Goal: Task Accomplishment & Management: Manage account settings

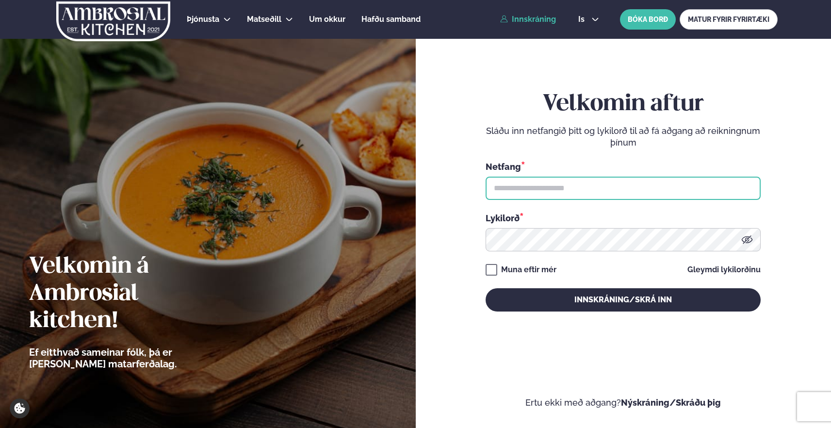
click at [555, 194] on input "text" at bounding box center [623, 188] width 275 height 23
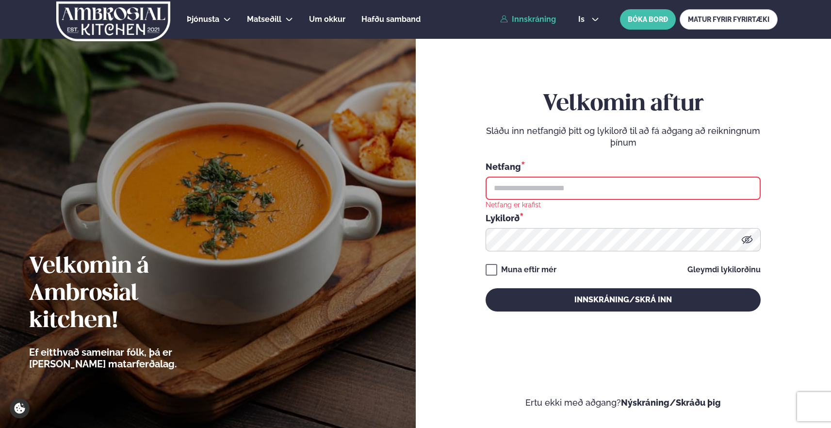
type input "**********"
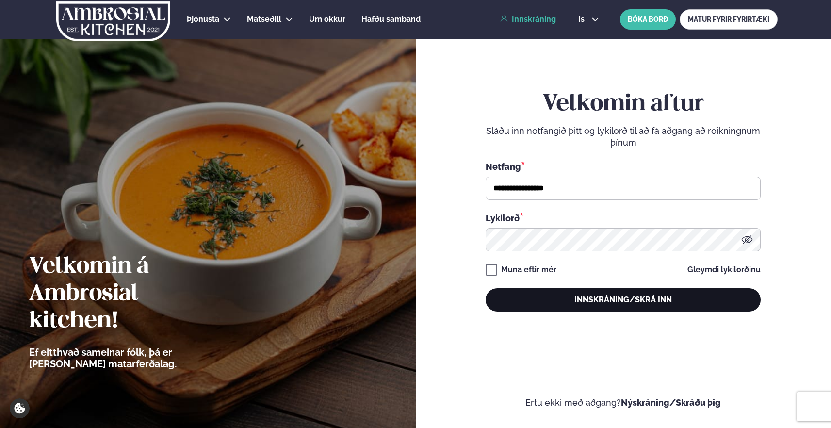
click at [598, 299] on button "Innskráning/Skrá inn" at bounding box center [623, 299] width 275 height 23
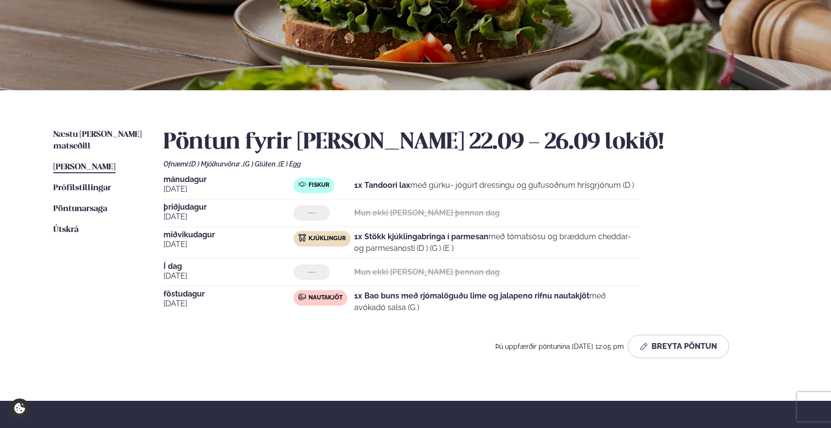
scroll to position [126, 0]
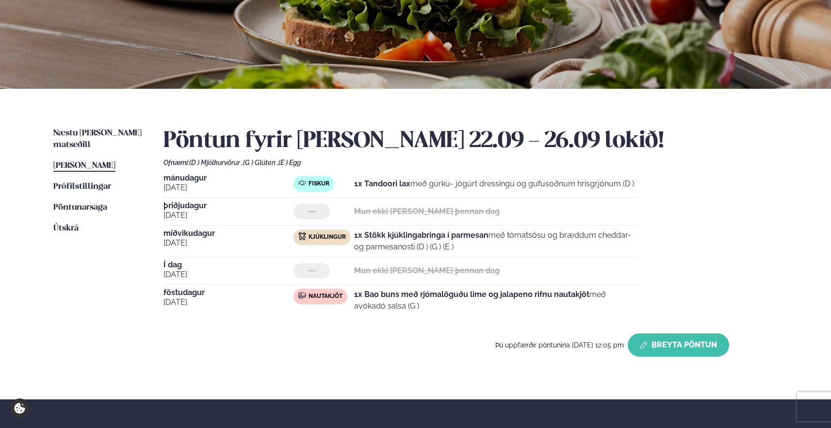
click at [669, 343] on button "Breyta Pöntun" at bounding box center [678, 344] width 101 height 23
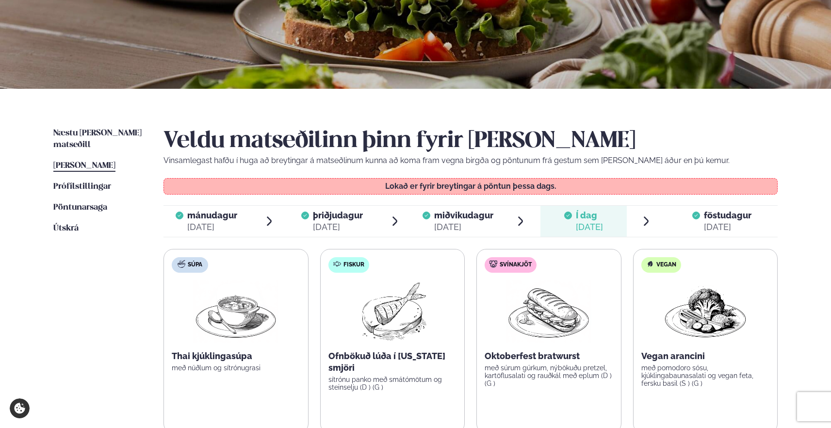
click at [696, 233] on span "föstudagur fös. [DATE]" at bounding box center [722, 221] width 112 height 31
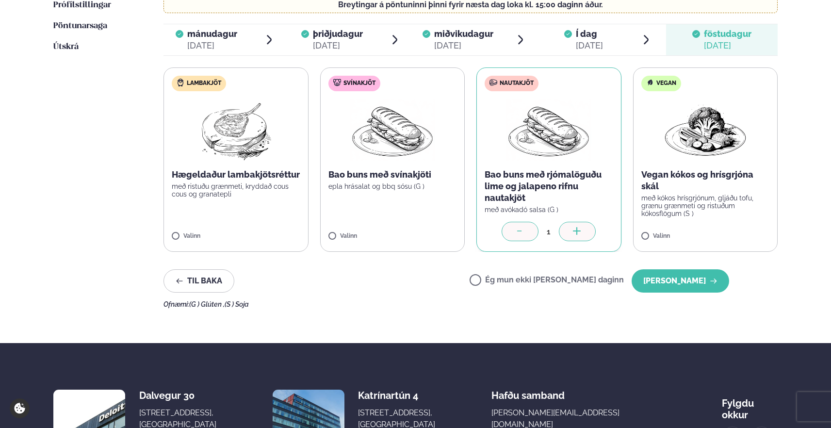
scroll to position [309, 0]
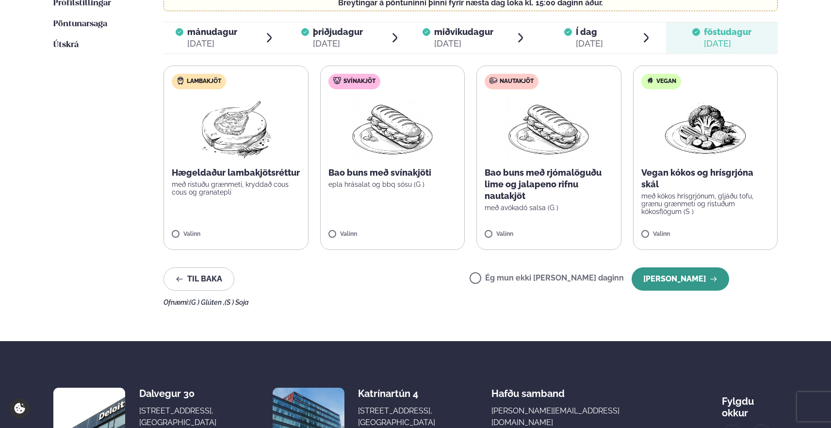
click at [691, 282] on button "[PERSON_NAME]" at bounding box center [680, 278] width 97 height 23
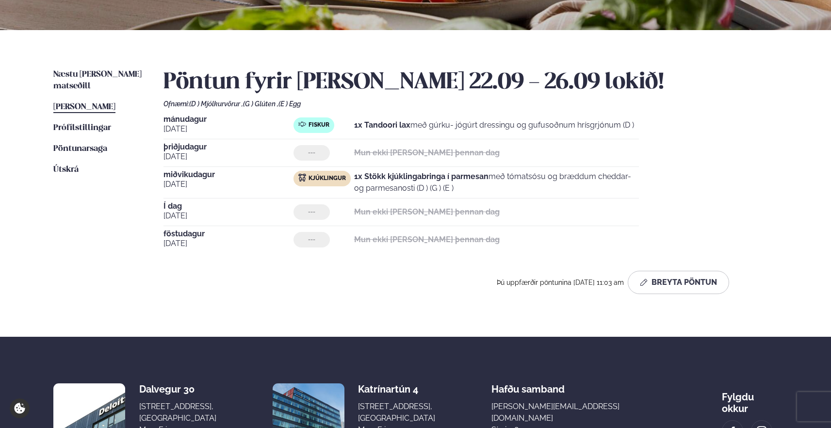
click at [94, 67] on div "Næstu [PERSON_NAME] matseðill Næsta vika [PERSON_NAME] matseðill [PERSON_NAME] …" at bounding box center [415, 183] width 782 height 307
click at [93, 73] on span "Næstu [PERSON_NAME] matseðill" at bounding box center [97, 80] width 88 height 20
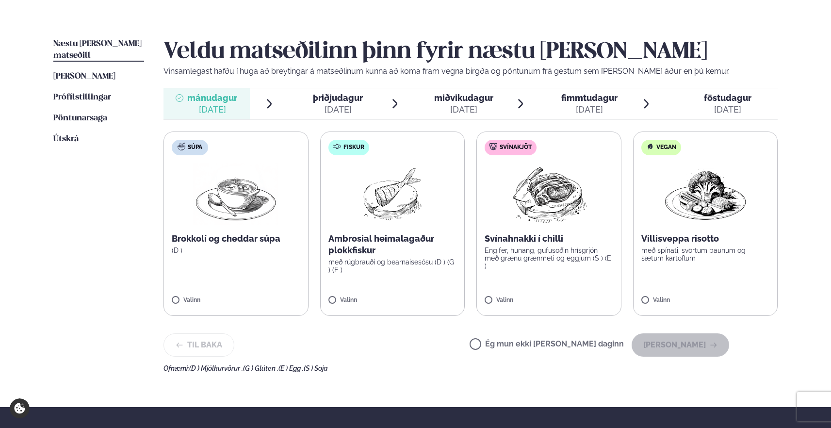
scroll to position [216, 0]
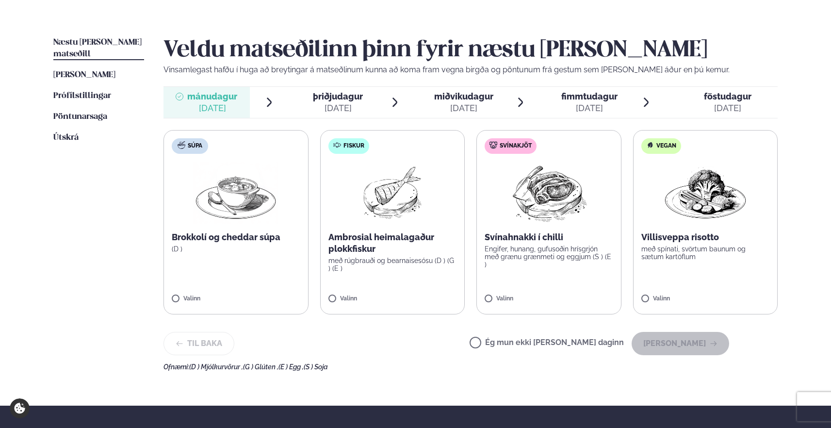
click at [775, 52] on h2 "Veldu matseðilinn þinn fyrir næstu [PERSON_NAME]" at bounding box center [470, 50] width 614 height 27
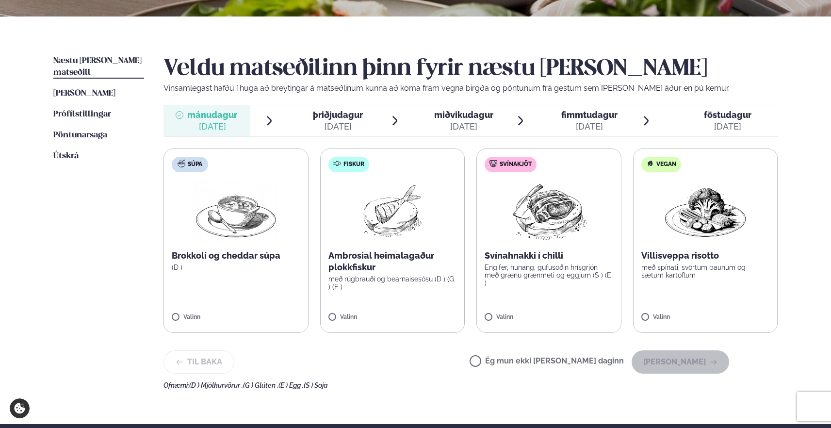
scroll to position [199, 0]
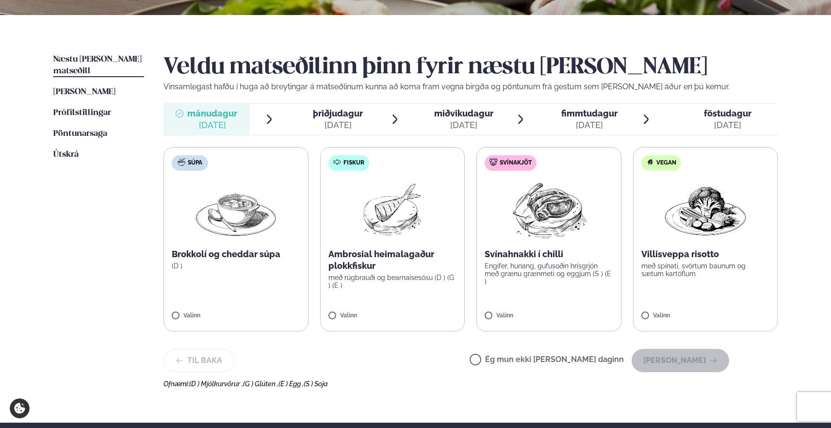
click at [81, 227] on ul "Næstu [PERSON_NAME] matseðill Næsta vika [PERSON_NAME] matseðill [PERSON_NAME] …" at bounding box center [98, 221] width 91 height 334
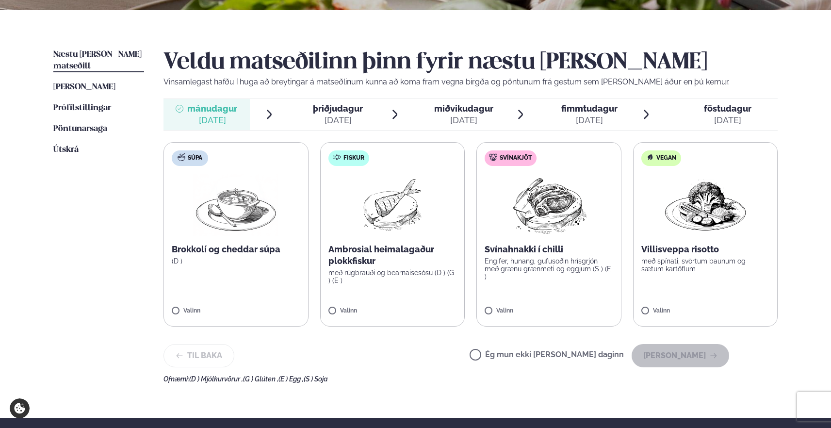
click at [40, 270] on div "Næstu [PERSON_NAME] matseðill Næsta vika [PERSON_NAME] matseðill [PERSON_NAME] …" at bounding box center [415, 213] width 782 height 407
click at [562, 354] on label "Ég mun ekki [PERSON_NAME] daginn" at bounding box center [547, 356] width 154 height 10
click at [686, 355] on button "[PERSON_NAME]" at bounding box center [680, 355] width 97 height 23
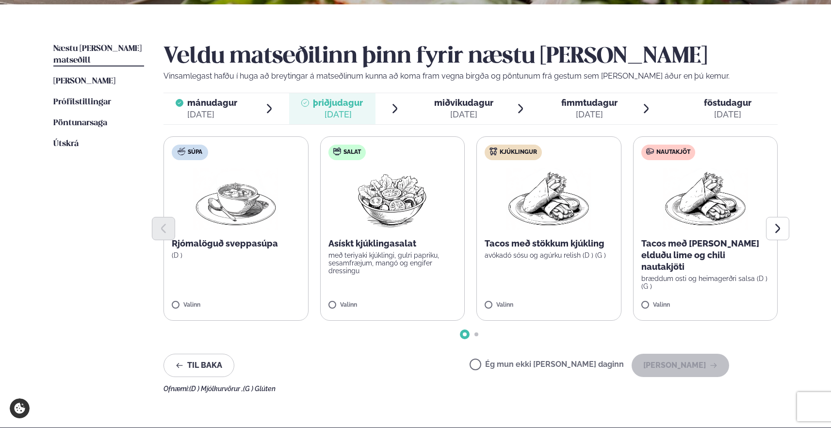
scroll to position [216, 0]
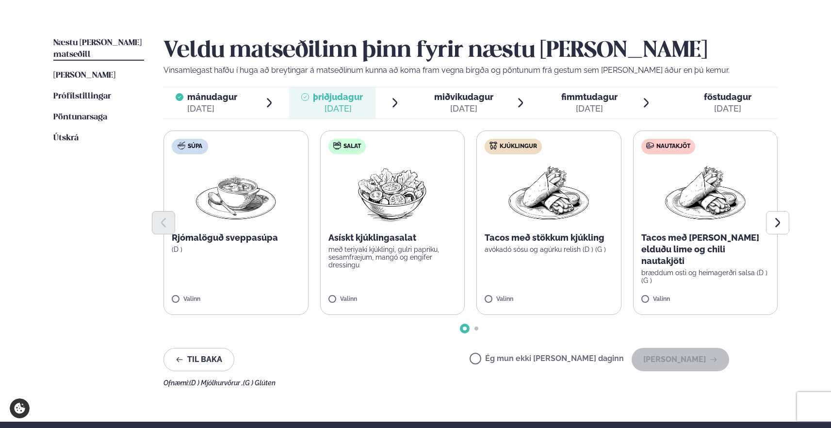
click at [219, 102] on div "mánudagur mán." at bounding box center [212, 97] width 50 height 12
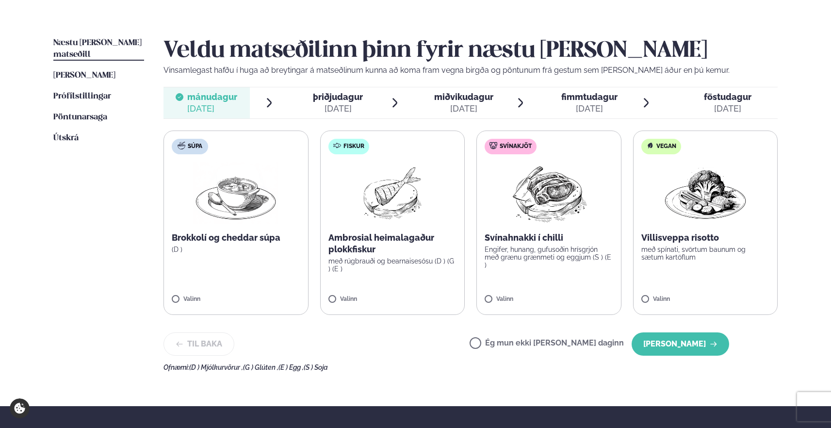
click at [347, 101] on span "þriðjudagur" at bounding box center [338, 97] width 50 height 10
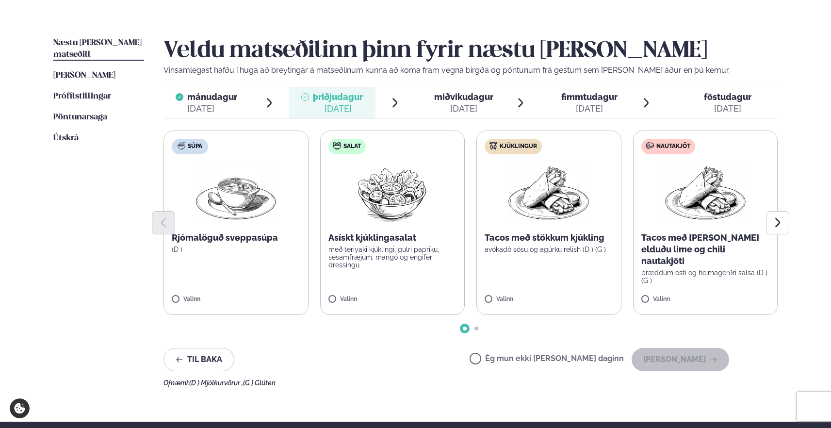
click at [376, 327] on div at bounding box center [470, 328] width 614 height 4
click at [774, 229] on button "Next slide" at bounding box center [777, 222] width 23 height 23
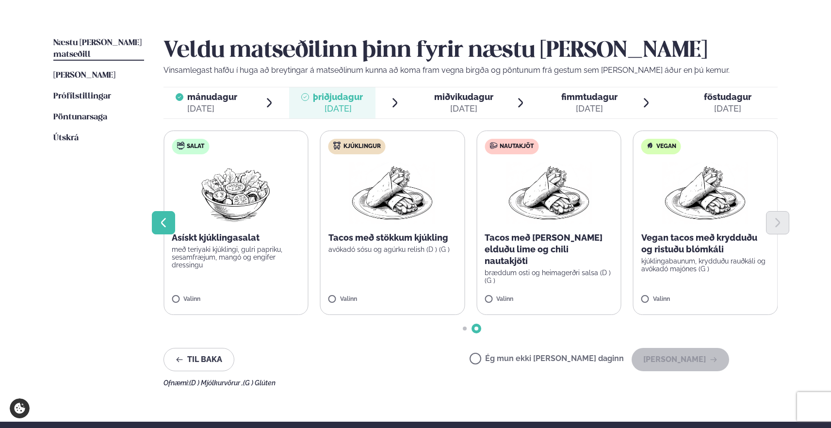
click at [166, 218] on icon "Previous slide" at bounding box center [164, 223] width 12 height 12
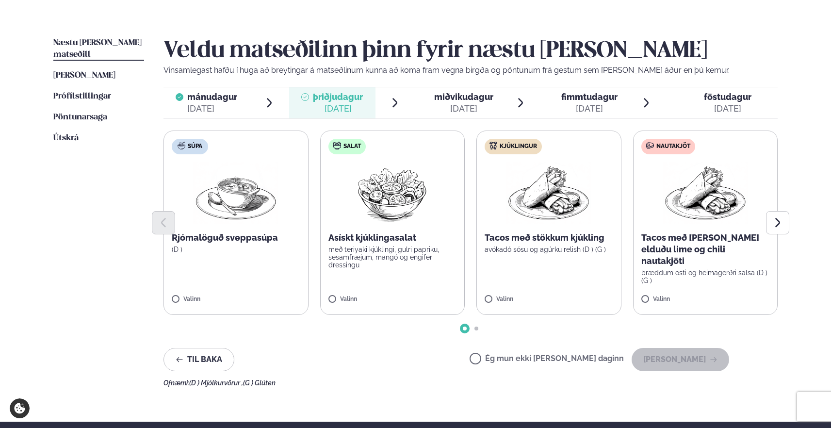
click at [323, 346] on div "Veldu matseðilinn þinn fyrir næstu [PERSON_NAME] Vinsamlegast hafðu í huga að b…" at bounding box center [470, 211] width 614 height 349
click at [540, 208] on img at bounding box center [548, 193] width 85 height 62
click at [682, 357] on button "[PERSON_NAME]" at bounding box center [680, 359] width 97 height 23
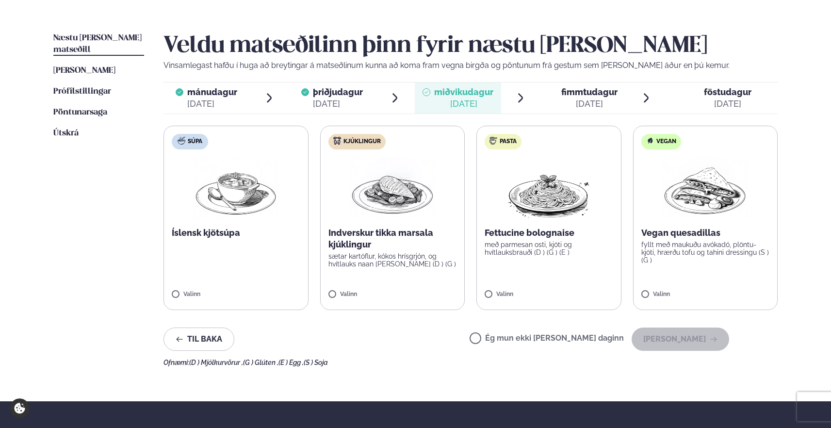
scroll to position [221, 0]
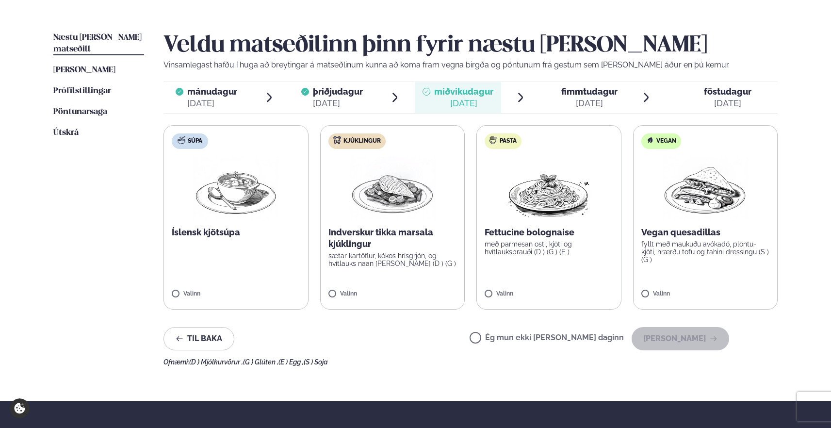
click at [217, 197] on img at bounding box center [235, 188] width 85 height 62
click at [706, 338] on button "[PERSON_NAME]" at bounding box center [680, 338] width 97 height 23
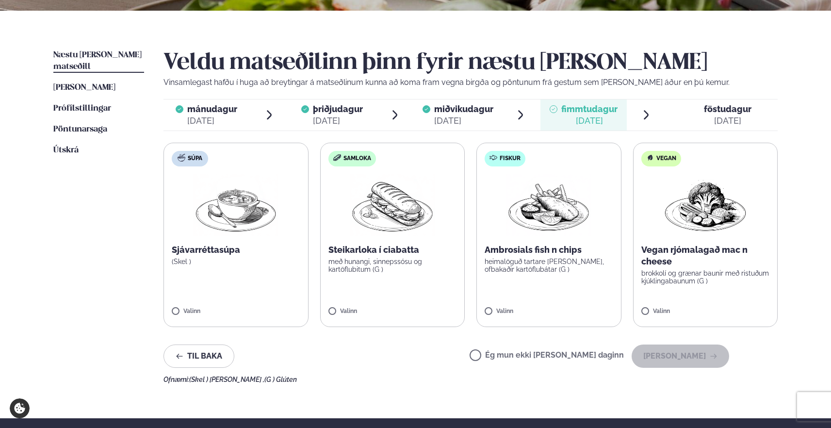
scroll to position [204, 0]
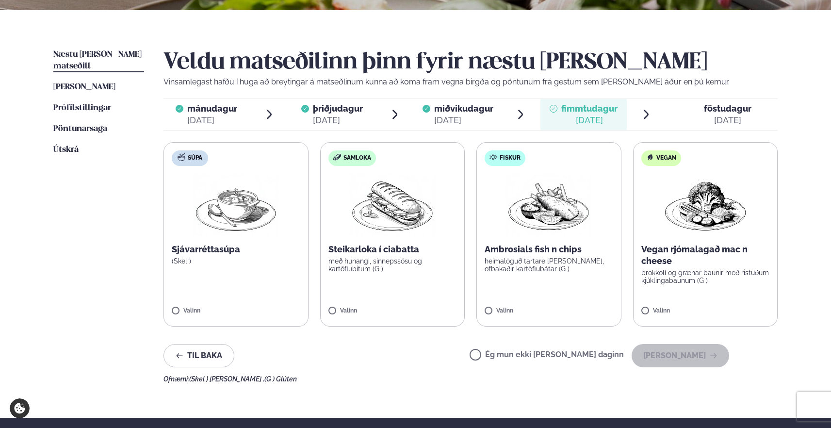
click at [545, 195] on img at bounding box center [548, 205] width 85 height 62
click at [712, 355] on button "[PERSON_NAME]" at bounding box center [680, 355] width 97 height 23
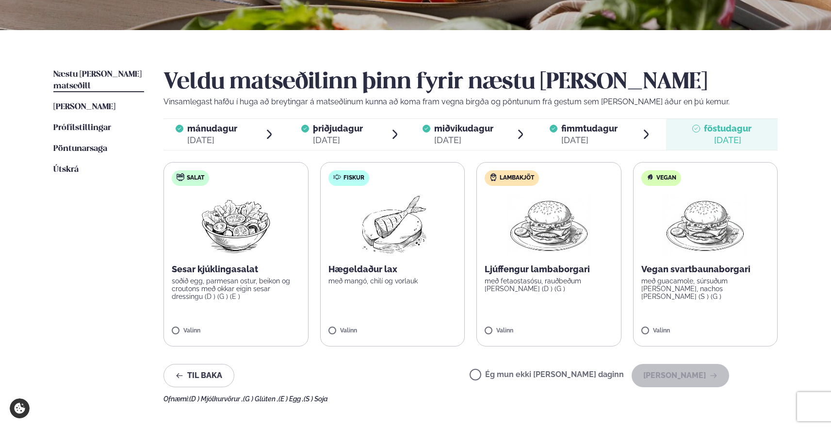
click at [512, 379] on label "Ég mun ekki [PERSON_NAME] daginn" at bounding box center [547, 376] width 154 height 10
click at [710, 376] on button "[PERSON_NAME]" at bounding box center [680, 375] width 97 height 23
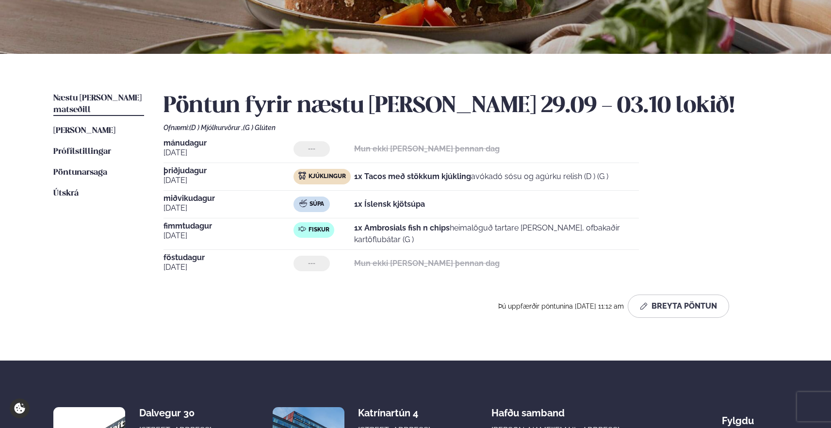
scroll to position [159, 0]
